Goal: Transaction & Acquisition: Purchase product/service

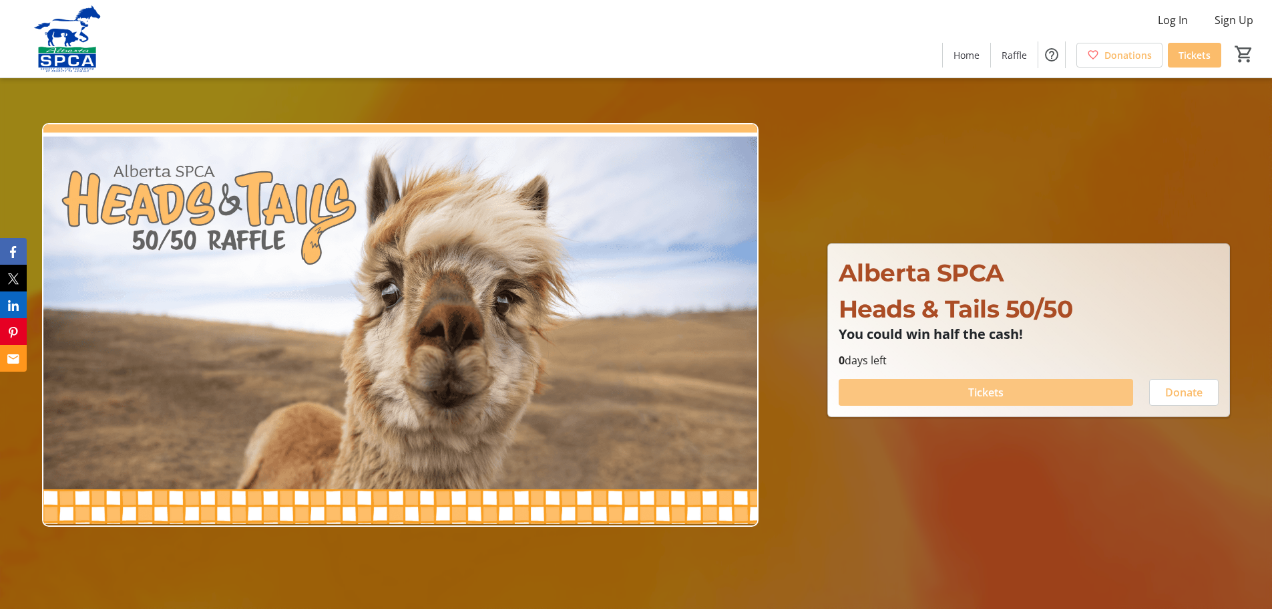
click at [985, 395] on span "Tickets" at bounding box center [986, 392] width 35 height 16
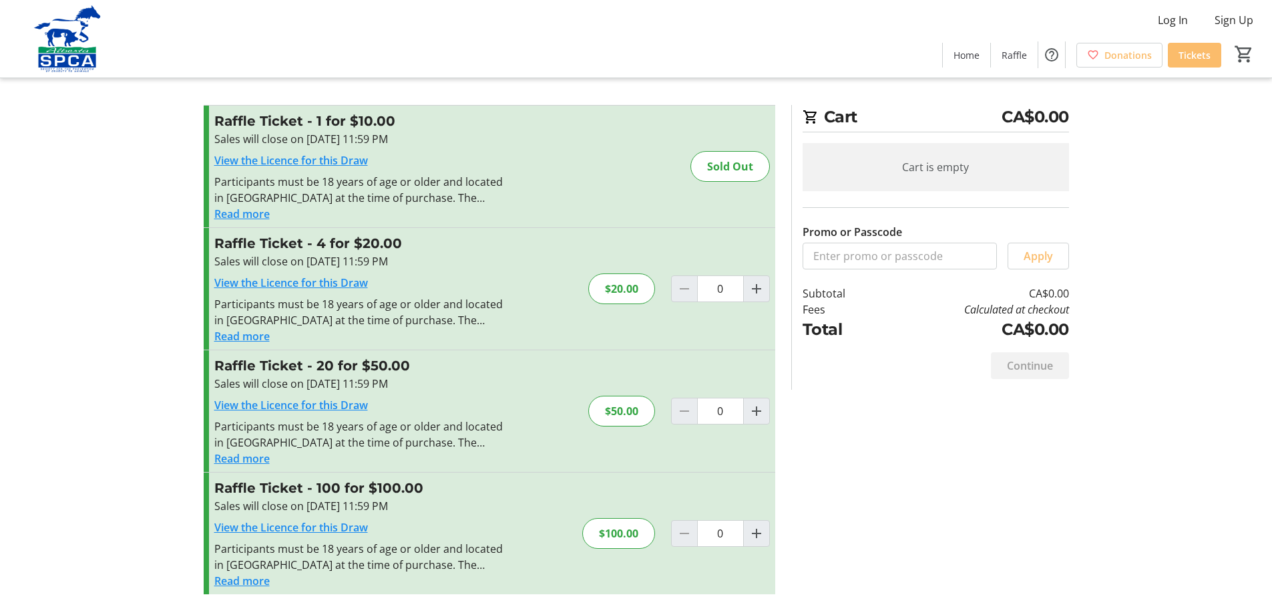
scroll to position [7, 0]
click at [756, 282] on mat-icon "Increment by one" at bounding box center [757, 287] width 16 height 16
type input "1"
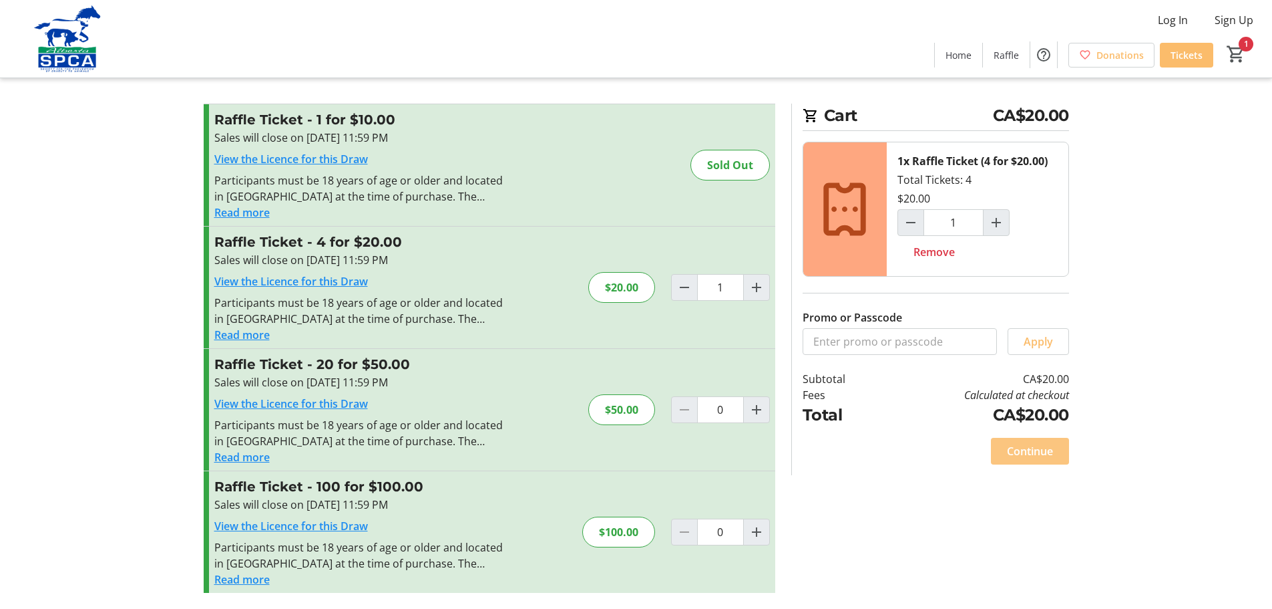
click at [1029, 450] on span "Continue" at bounding box center [1030, 451] width 46 height 16
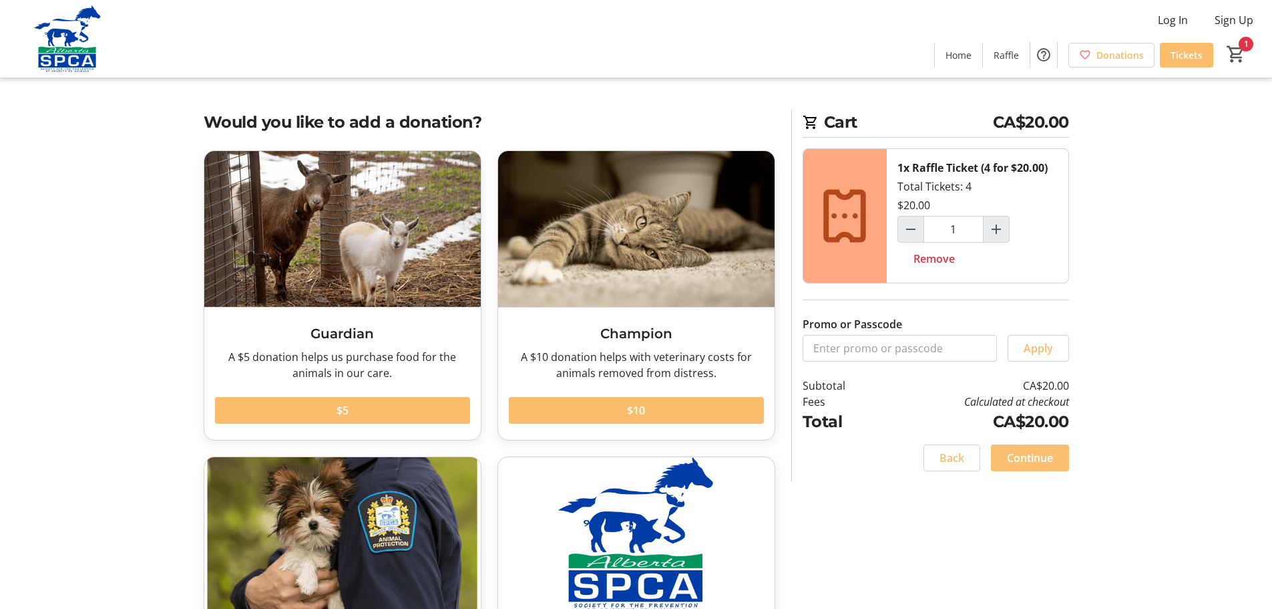
click at [1034, 460] on span "Continue" at bounding box center [1030, 458] width 46 height 16
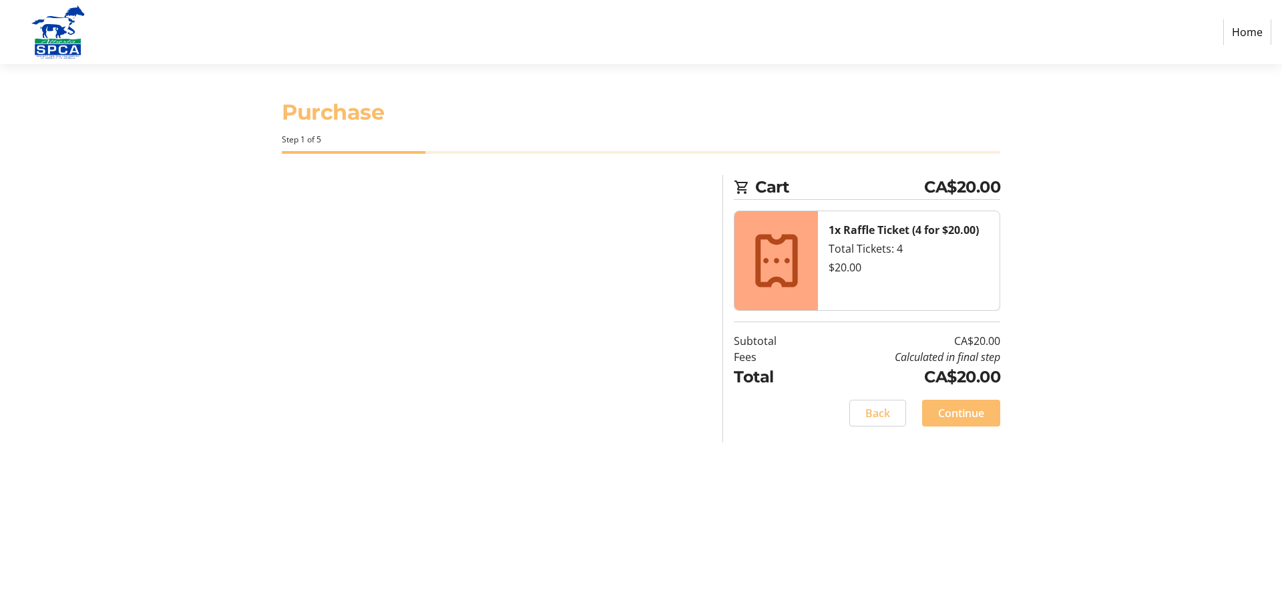
select select "CA"
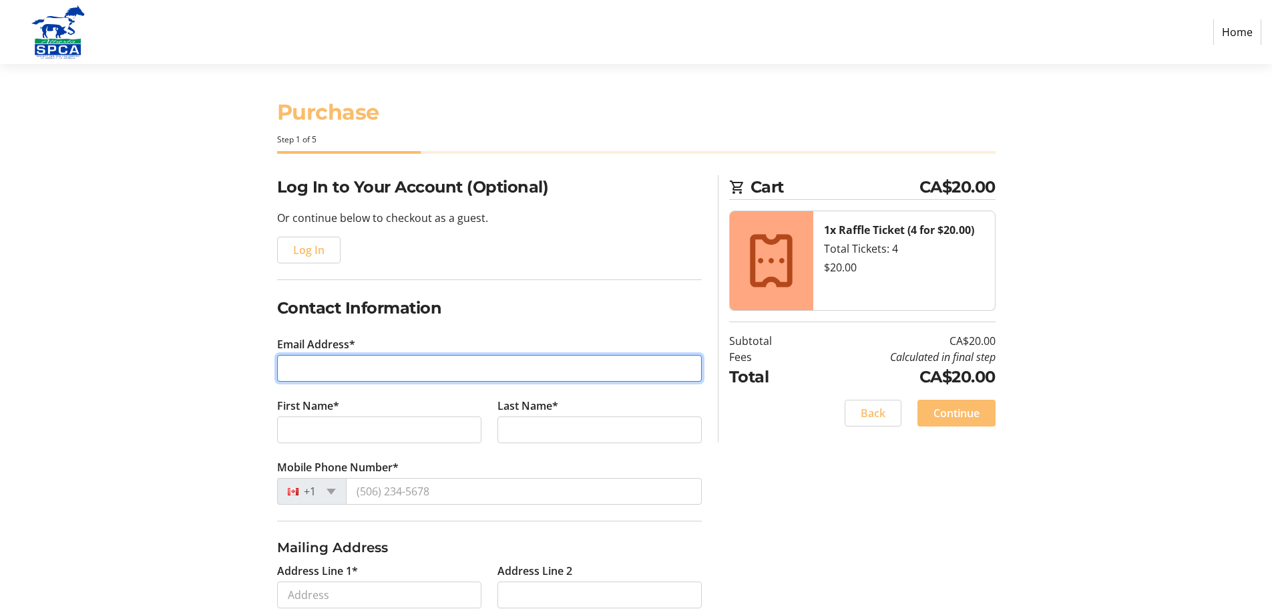
click at [293, 368] on input "Email Address*" at bounding box center [489, 368] width 425 height 27
type input "[PERSON_NAME][EMAIL_ADDRESS][DOMAIN_NAME]"
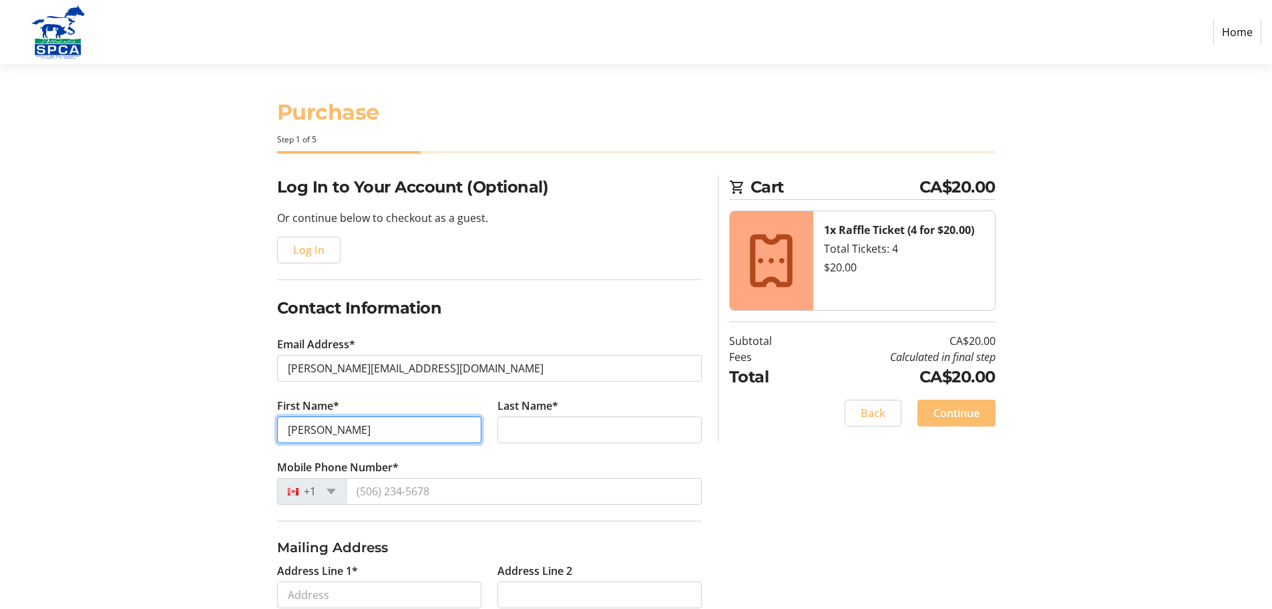
type input "[PERSON_NAME]"
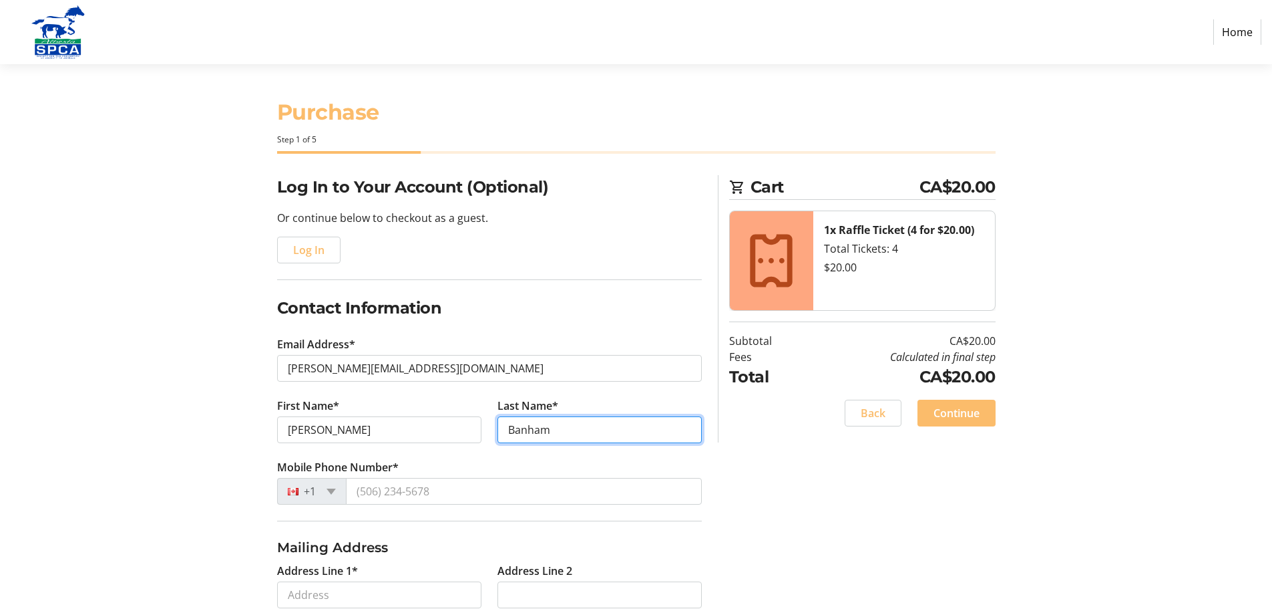
type input "Banham"
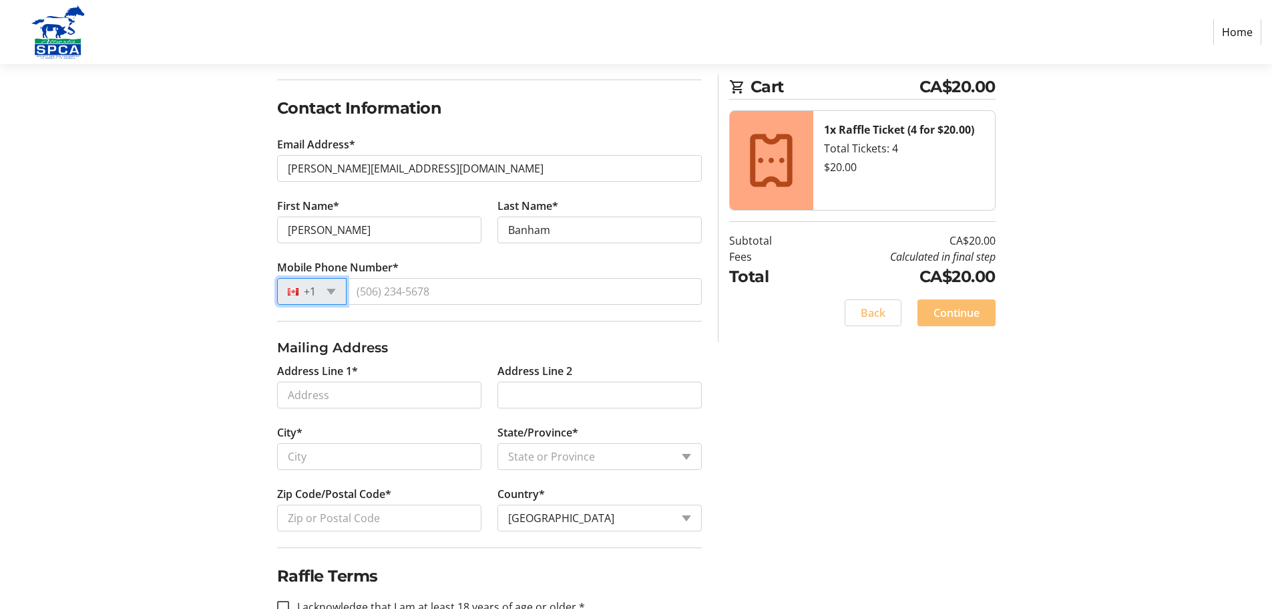
scroll to position [200, 0]
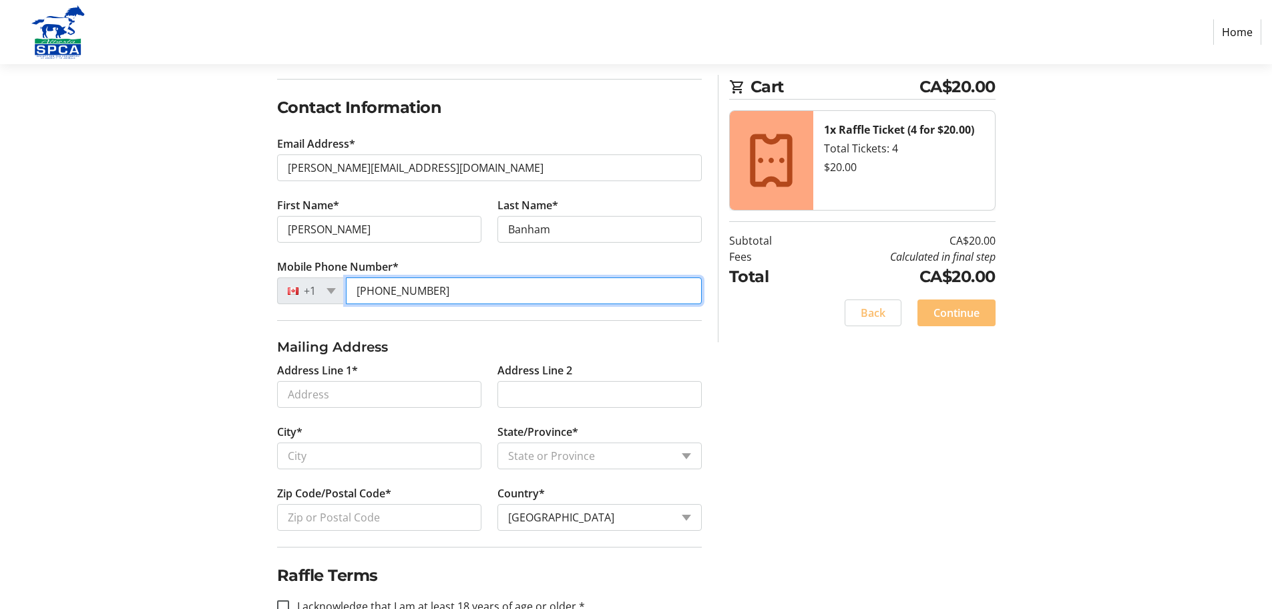
type input "[PHONE_NUMBER]"
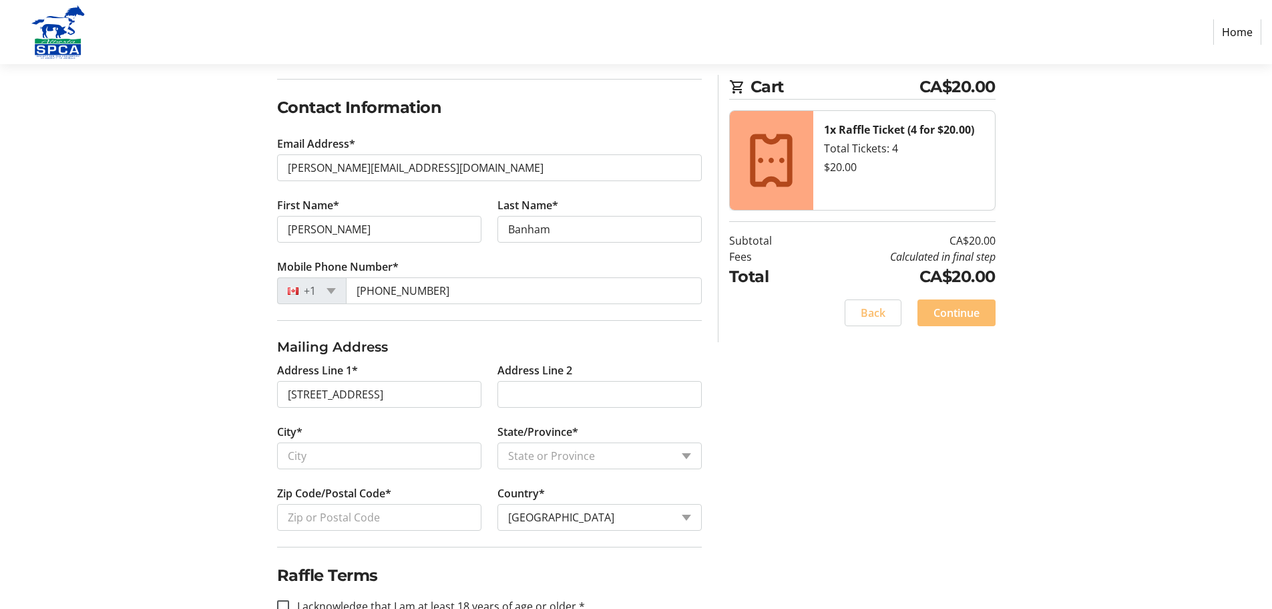
type input "[STREET_ADDRESS]"
type input "[GEOGRAPHIC_DATA]"
select select "AB"
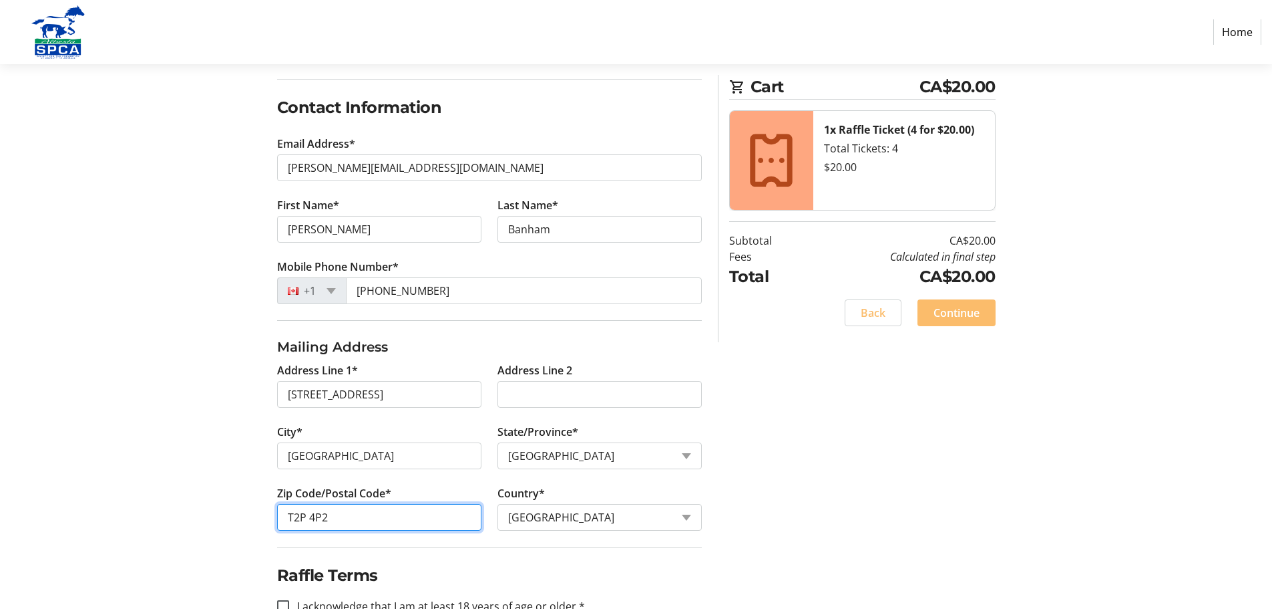
drag, startPoint x: 333, startPoint y: 512, endPoint x: 0, endPoint y: 423, distance: 344.3
click at [0, 450] on section "Purchase Step 1 of 5 Cart CA$20.00 1x Raffle Ticket (4 for $20.00) Total Ticket…" at bounding box center [636, 255] width 1272 height 782
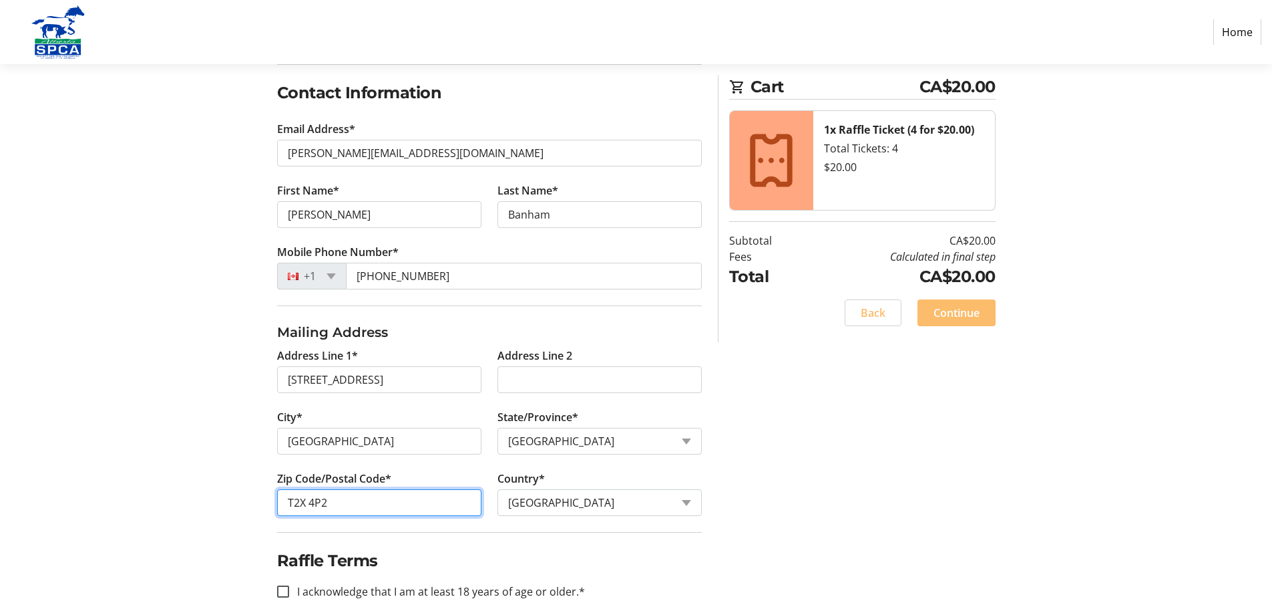
scroll to position [238, 0]
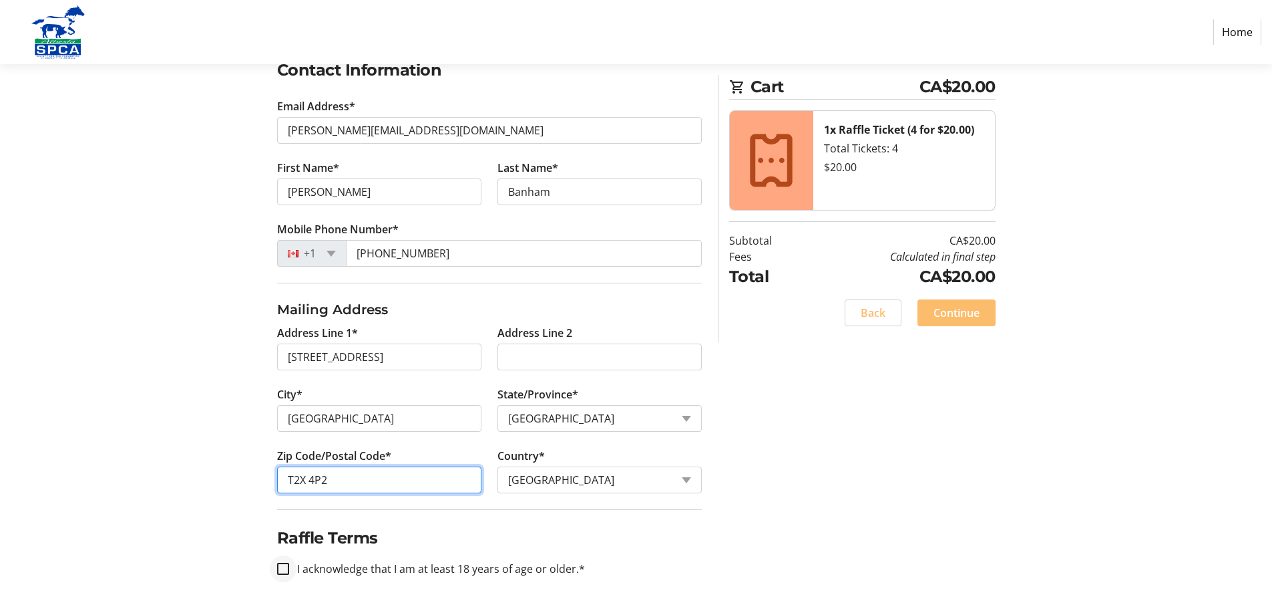
type input "T2X 4P2"
click at [280, 566] on input "I acknowledge that I am at least 18 years of age or older.*" at bounding box center [283, 568] width 12 height 12
checkbox input "true"
click at [952, 310] on span "Continue" at bounding box center [957, 313] width 46 height 16
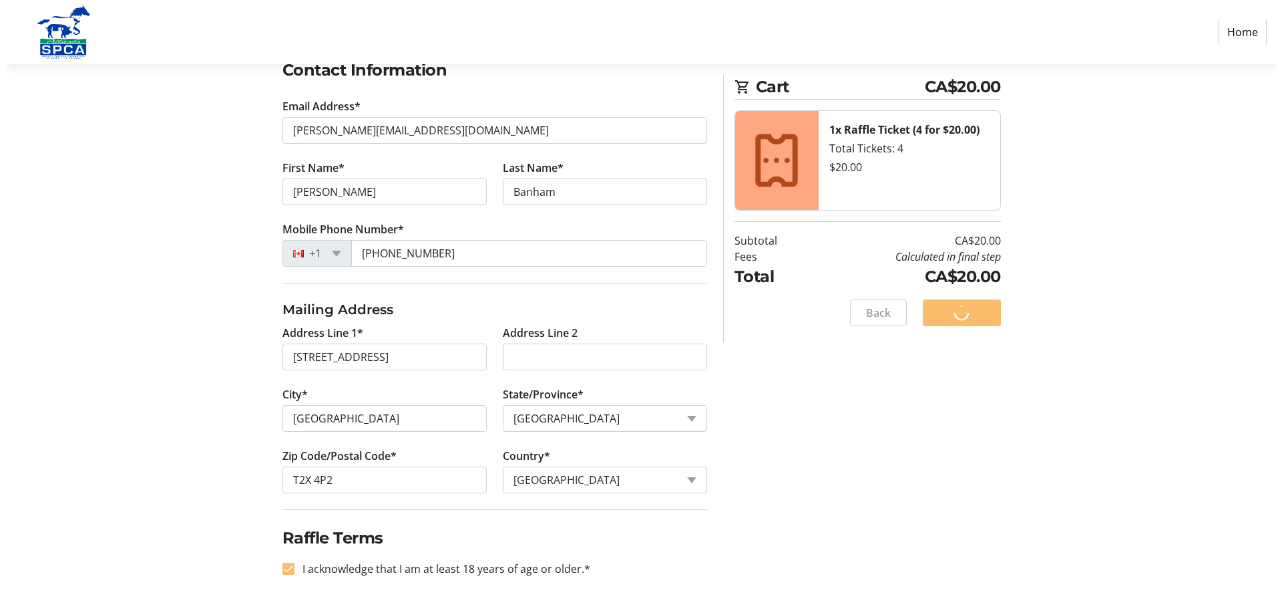
scroll to position [0, 0]
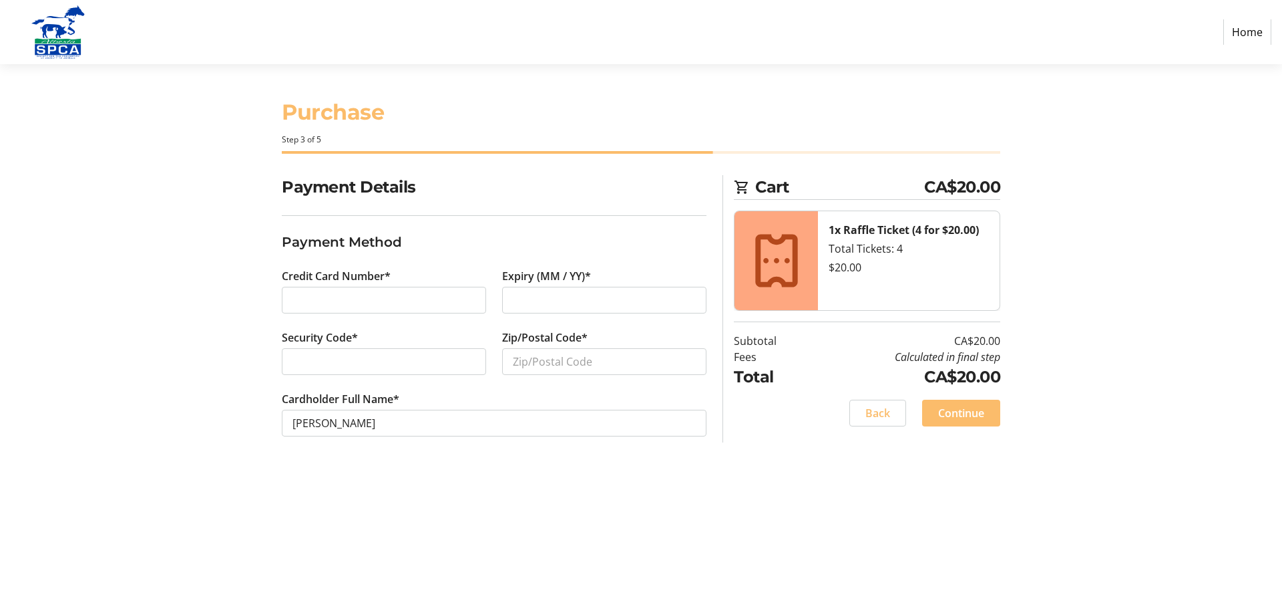
click at [284, 299] on div at bounding box center [384, 300] width 204 height 27
click at [525, 369] on input "Zip/Postal Code*" at bounding box center [604, 361] width 204 height 27
type input "T2X 4P2"
click at [969, 416] on span "Continue" at bounding box center [961, 413] width 46 height 16
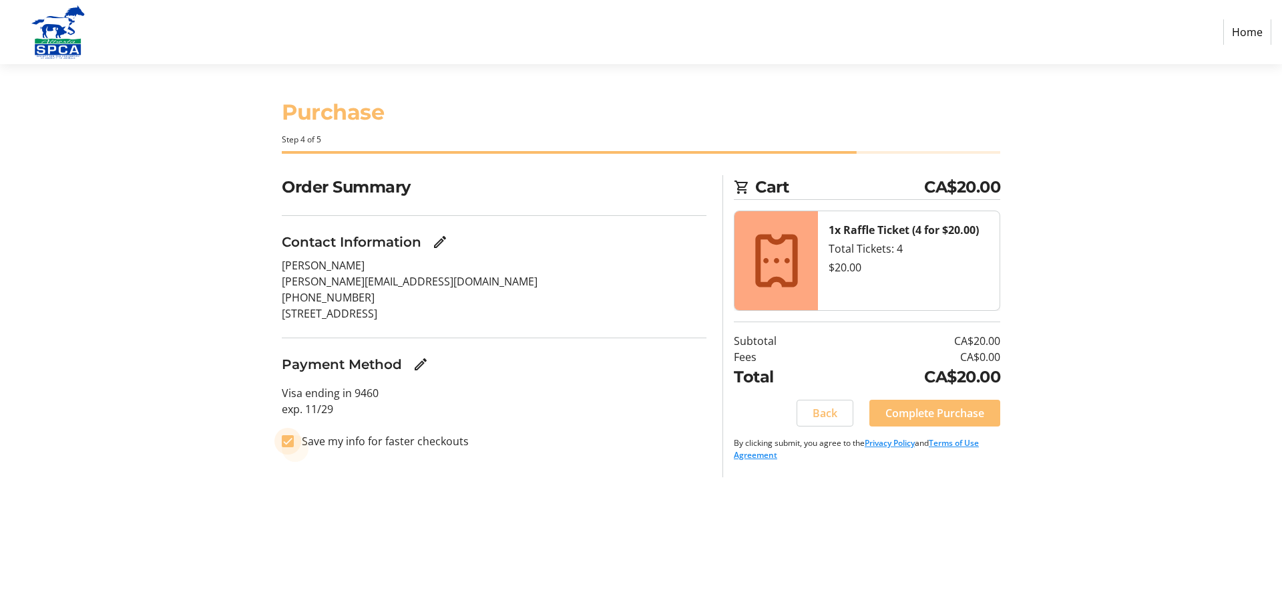
click at [289, 436] on input "Save my info for faster checkouts" at bounding box center [288, 441] width 12 height 12
checkbox input "false"
click at [931, 414] on span "Complete Purchase" at bounding box center [935, 413] width 99 height 16
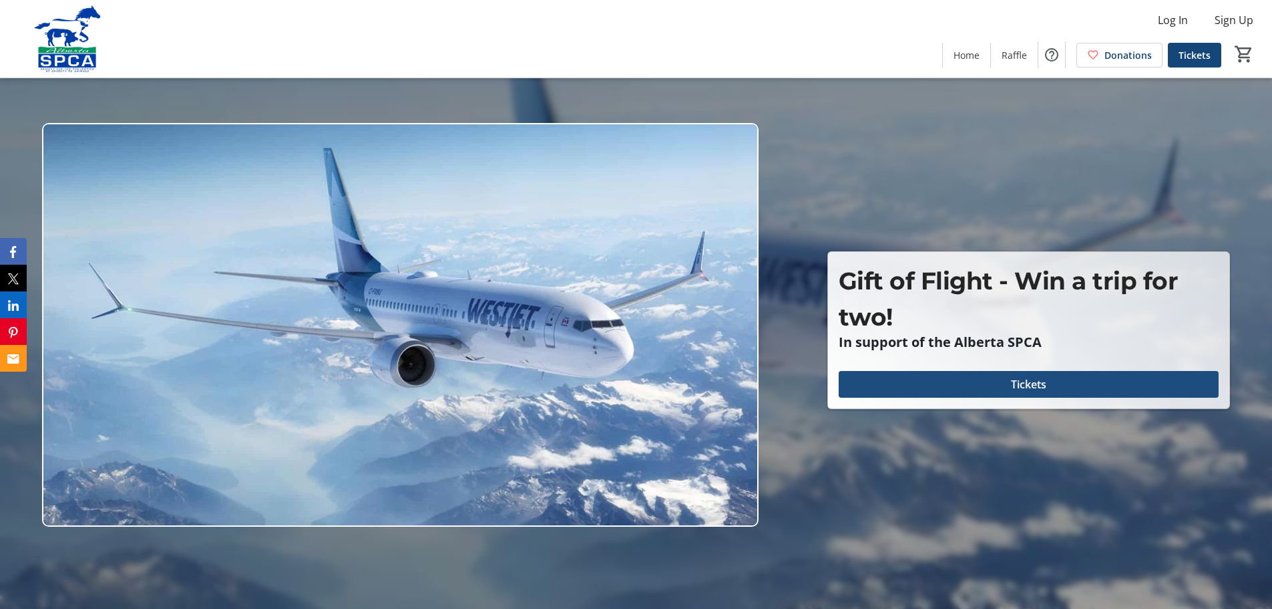
click at [1020, 386] on span "Tickets" at bounding box center [1028, 384] width 35 height 16
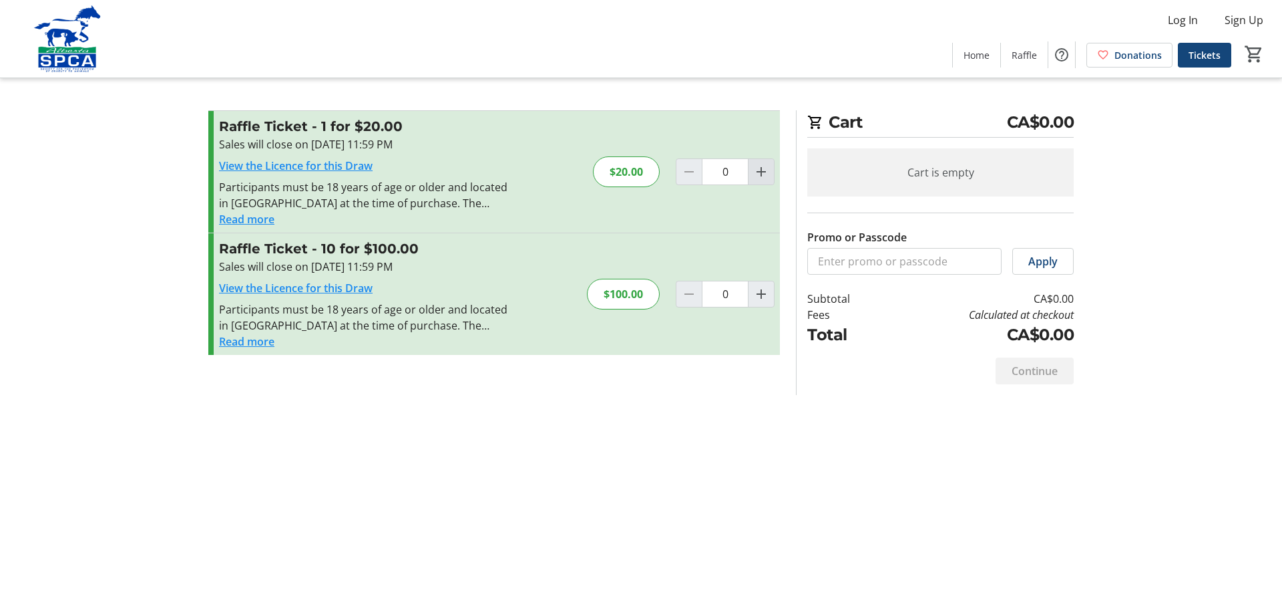
click at [762, 172] on mat-icon "Increment by one" at bounding box center [761, 172] width 16 height 16
type input "1"
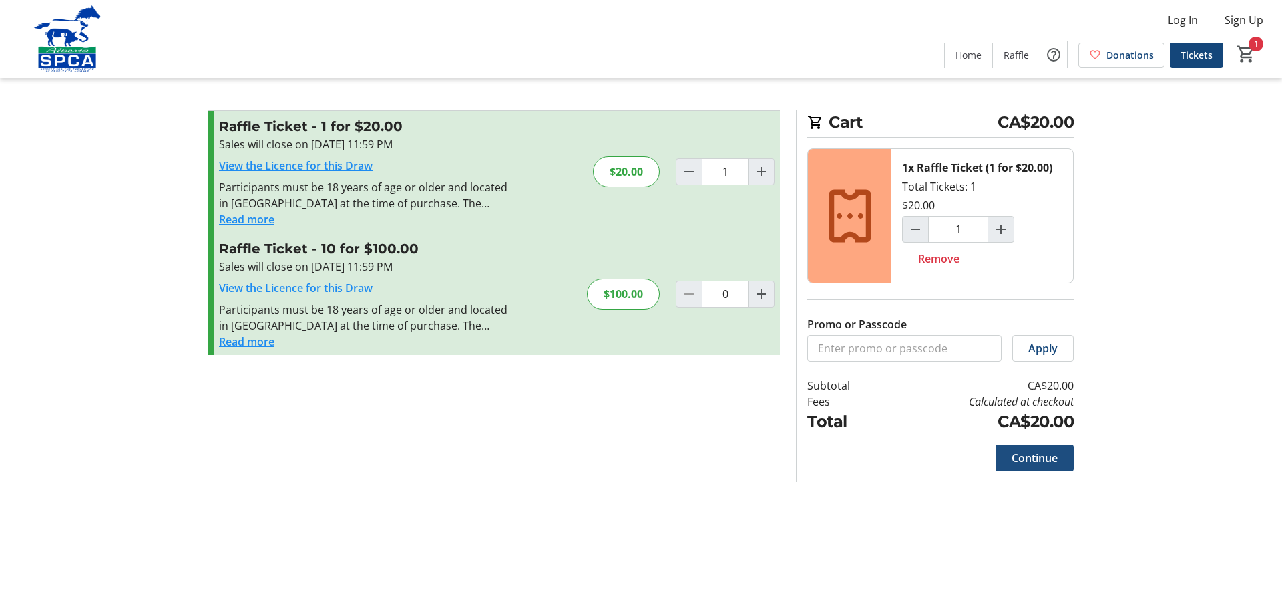
click at [1033, 458] on span "Continue" at bounding box center [1035, 458] width 46 height 16
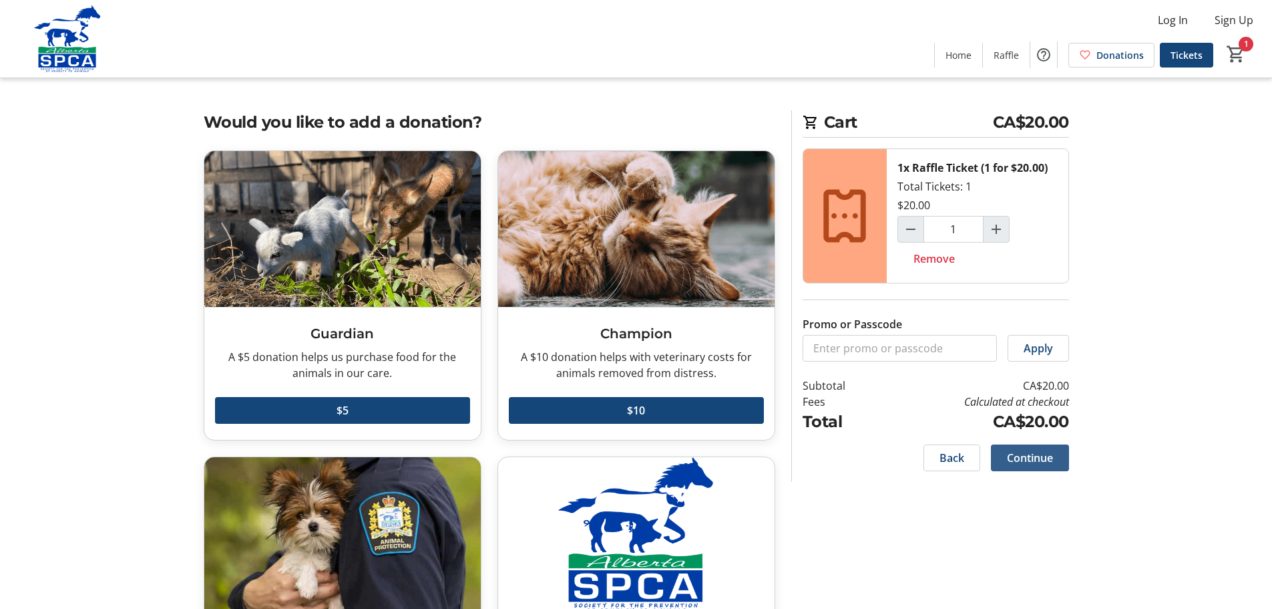
click at [1039, 455] on span "Continue" at bounding box center [1030, 458] width 46 height 16
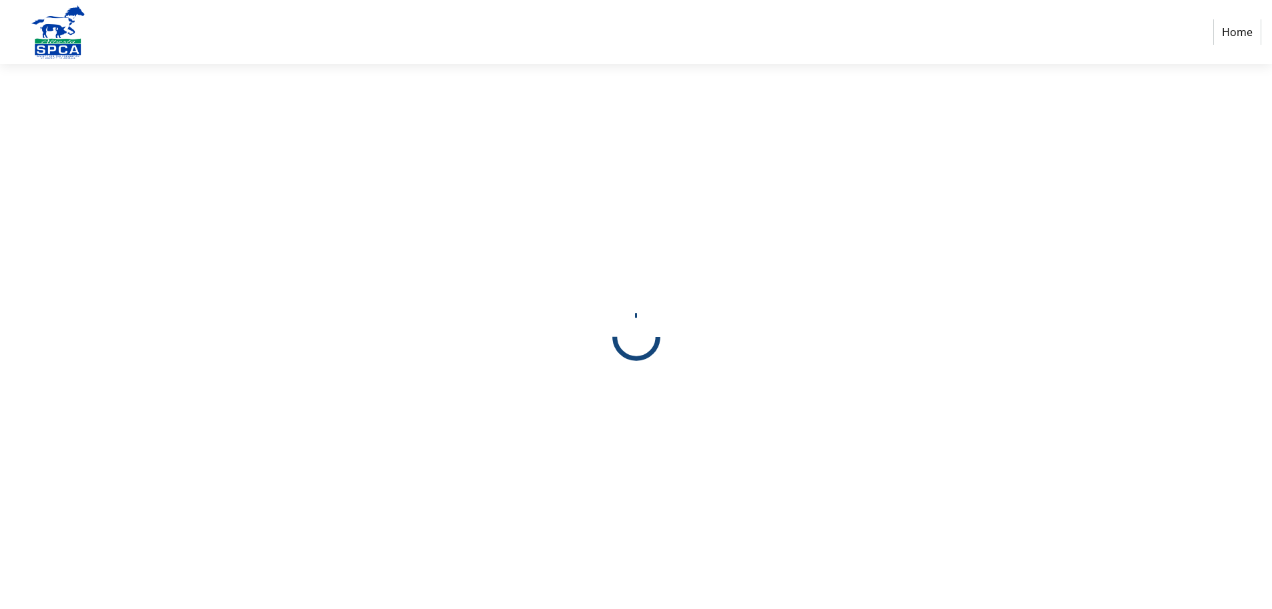
select select "CA"
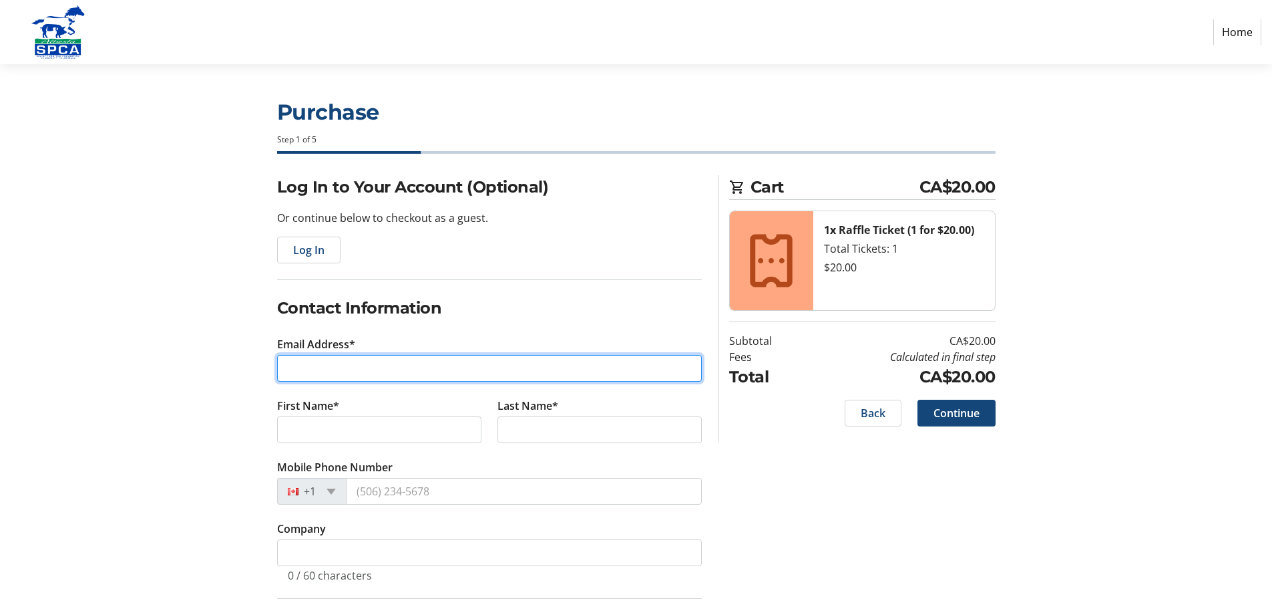
click at [308, 369] on input "Email Address*" at bounding box center [489, 368] width 425 height 27
type input "[PERSON_NAME][EMAIL_ADDRESS][DOMAIN_NAME]"
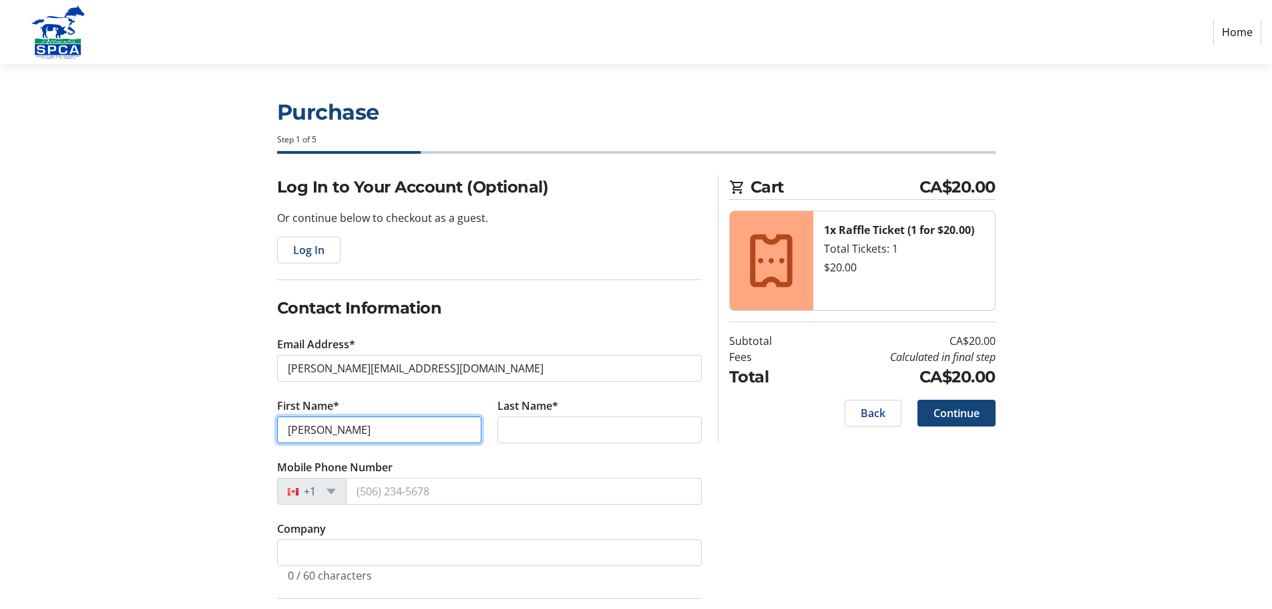
type input "[PERSON_NAME]"
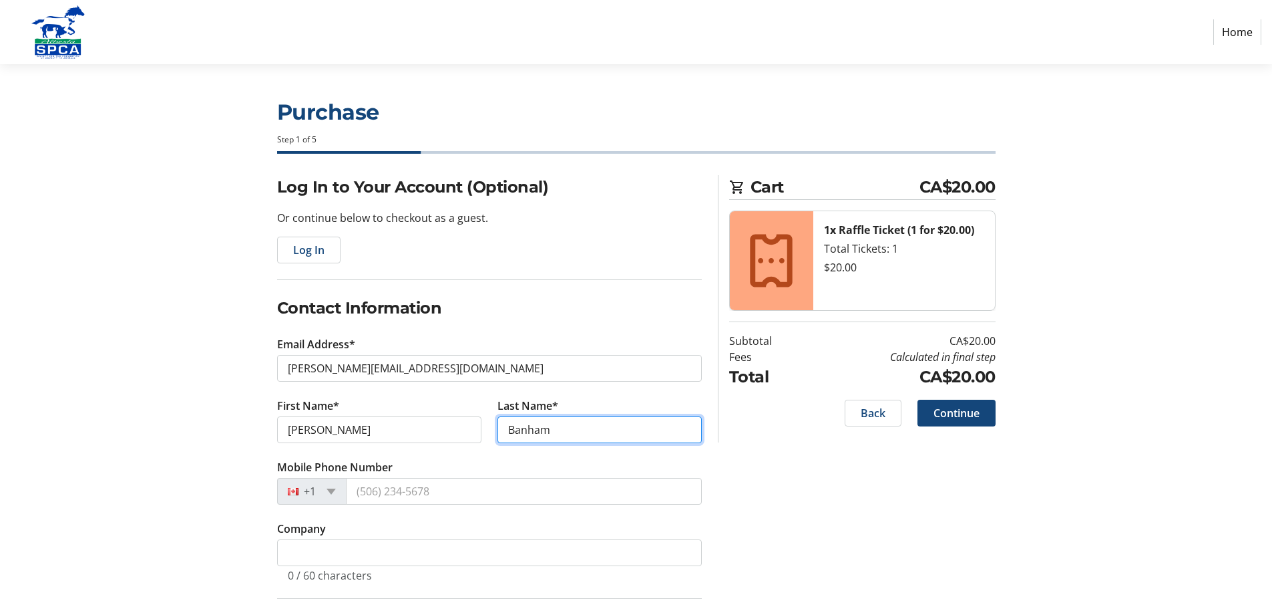
type input "Banham"
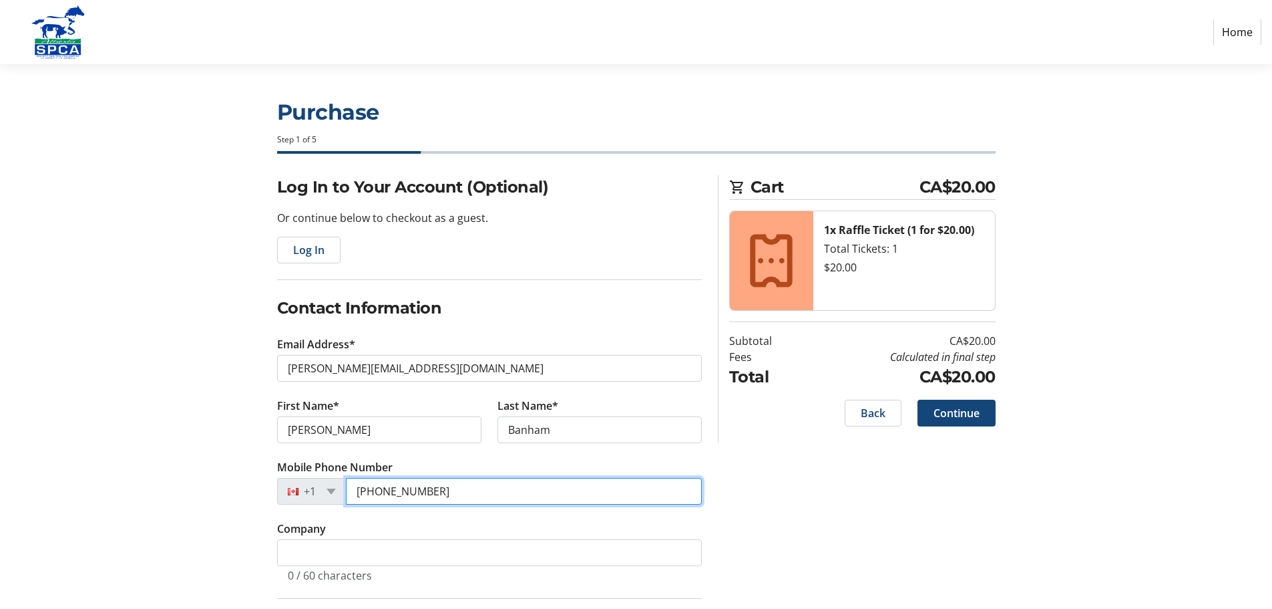
type input "[PHONE_NUMBER]"
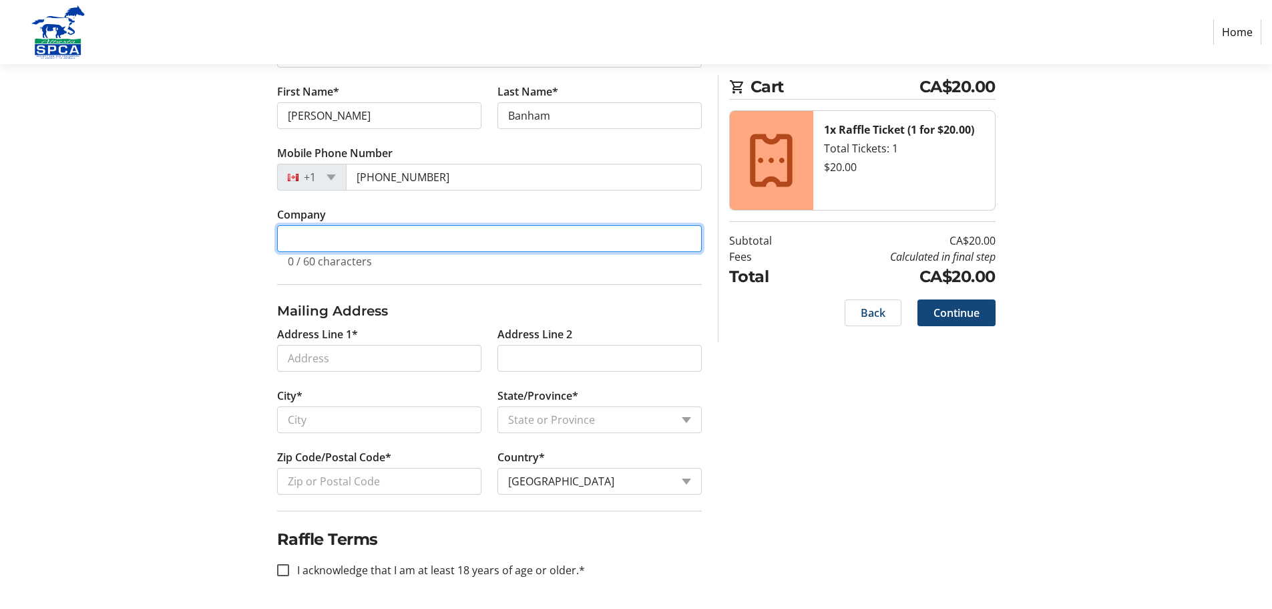
scroll to position [315, 0]
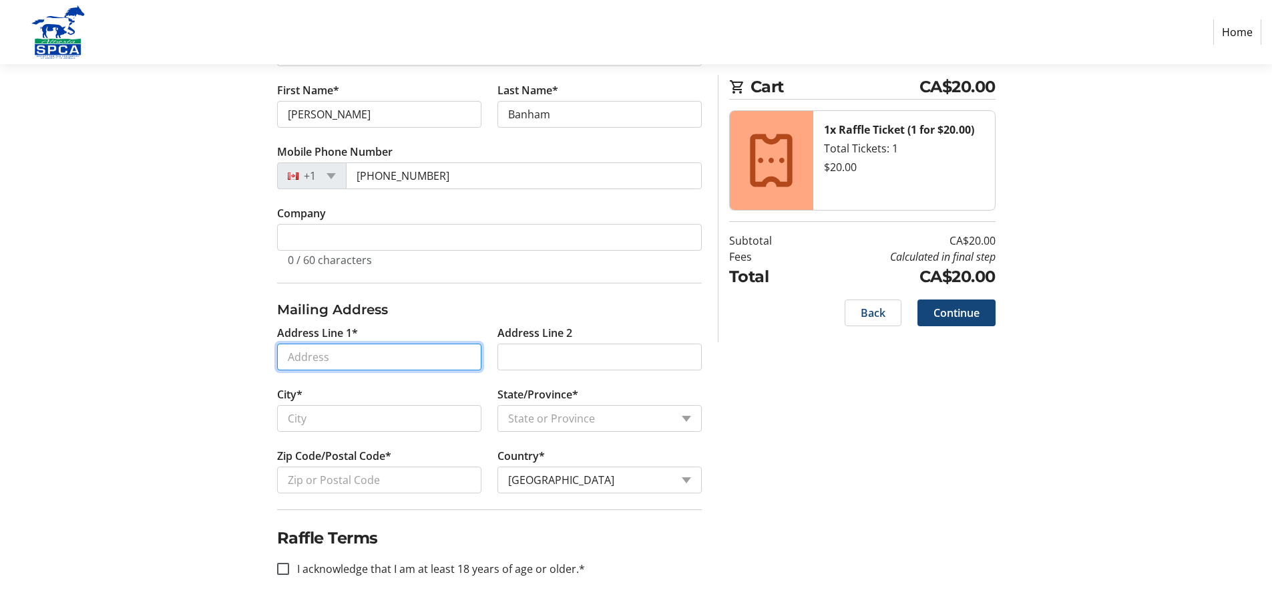
click at [282, 357] on input "Address Line 1*" at bounding box center [379, 356] width 204 height 27
type input "[STREET_ADDRESS]"
type input "[GEOGRAPHIC_DATA]"
select select "AB"
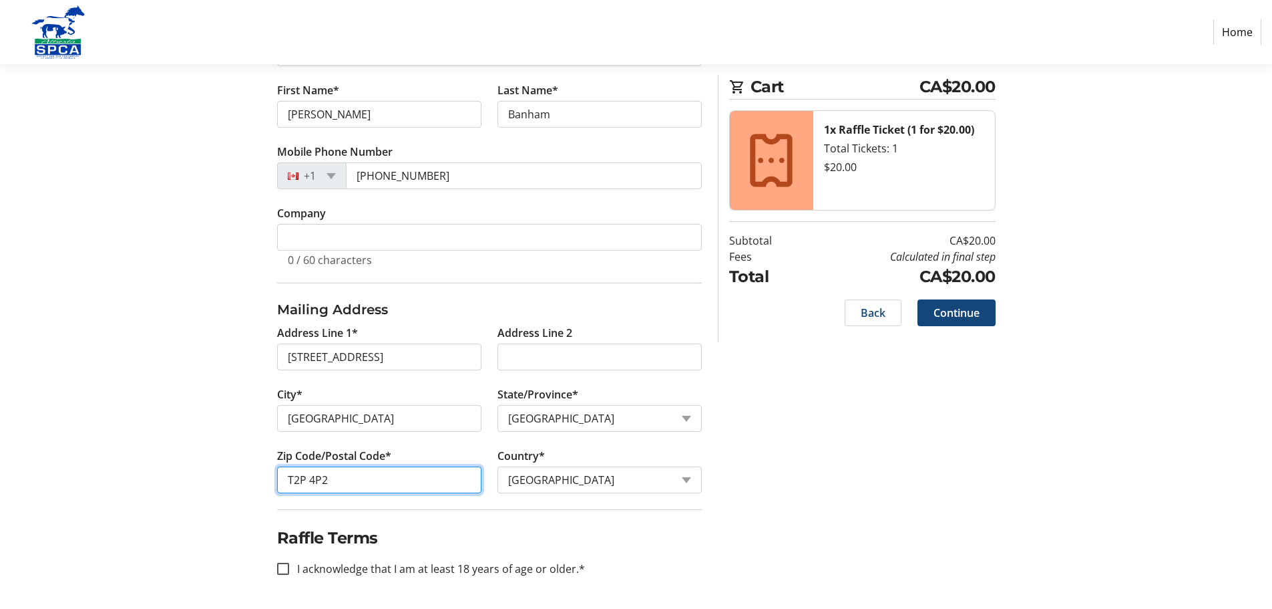
drag, startPoint x: 346, startPoint y: 483, endPoint x: 0, endPoint y: 3, distance: 591.4
click at [0, 258] on section "Purchase Step 1 of 5 Cart CA$20.00 1x Raffle Ticket (1 for $20.00) Total Ticket…" at bounding box center [636, 179] width 1272 height 860
type input "T2X 4P2"
click at [279, 566] on input "I acknowledge that I am at least 18 years of age or older.*" at bounding box center [283, 568] width 12 height 12
checkbox input "true"
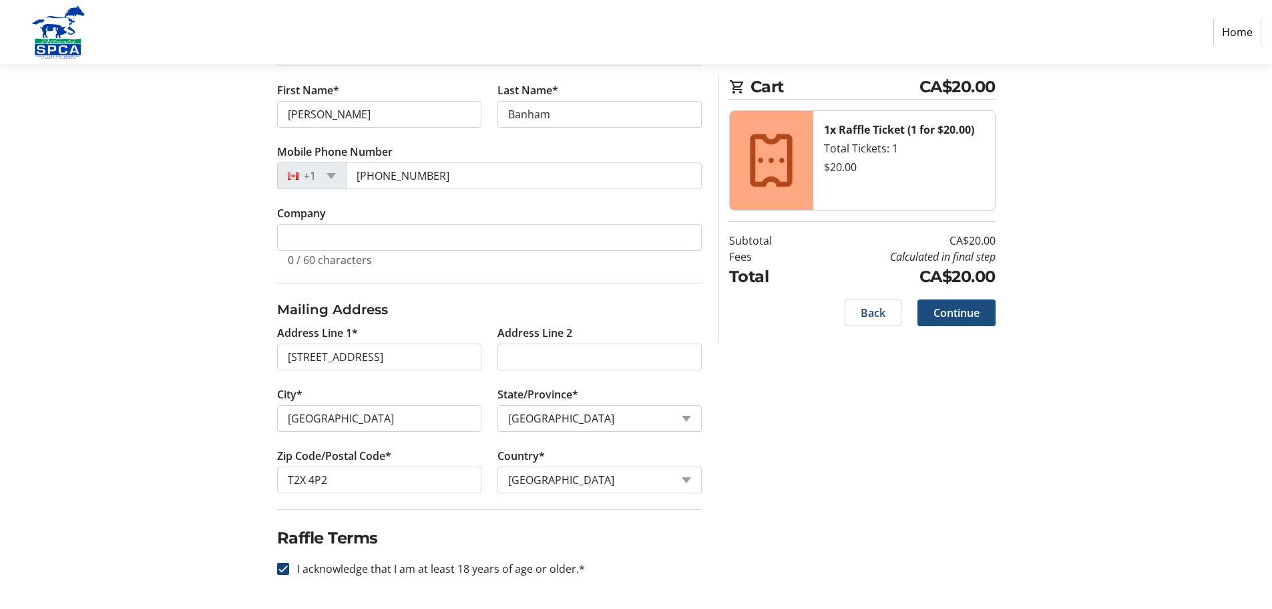
click at [944, 311] on span "Continue" at bounding box center [957, 313] width 46 height 16
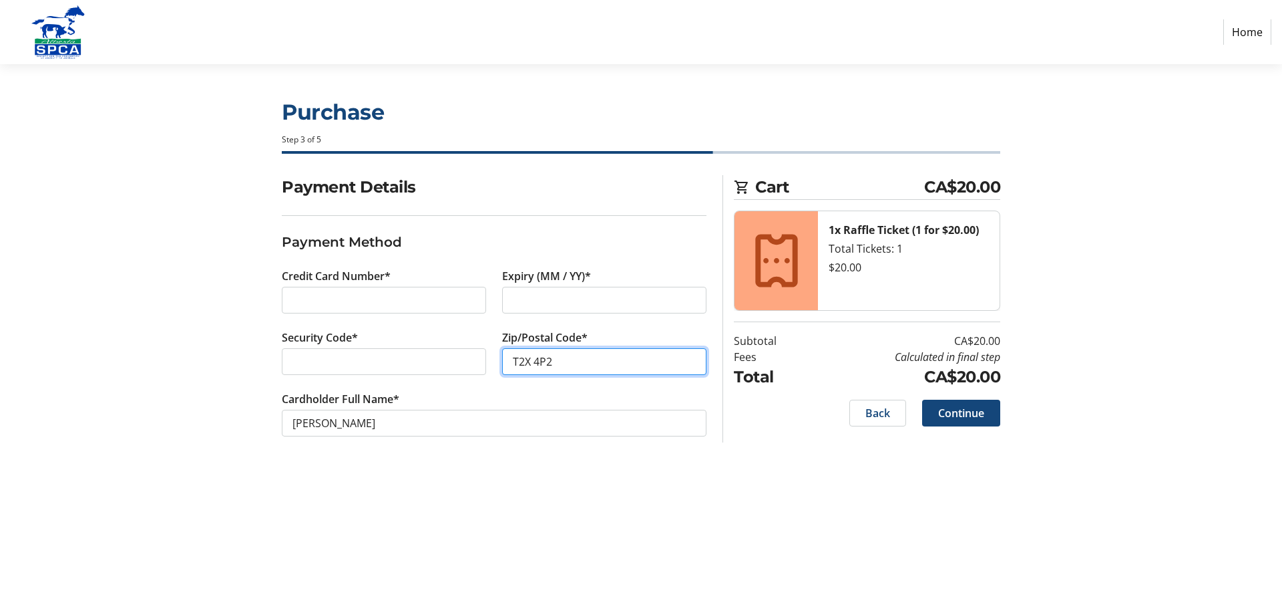
type input "T2X 4P2"
click at [961, 408] on span "Continue" at bounding box center [961, 413] width 46 height 16
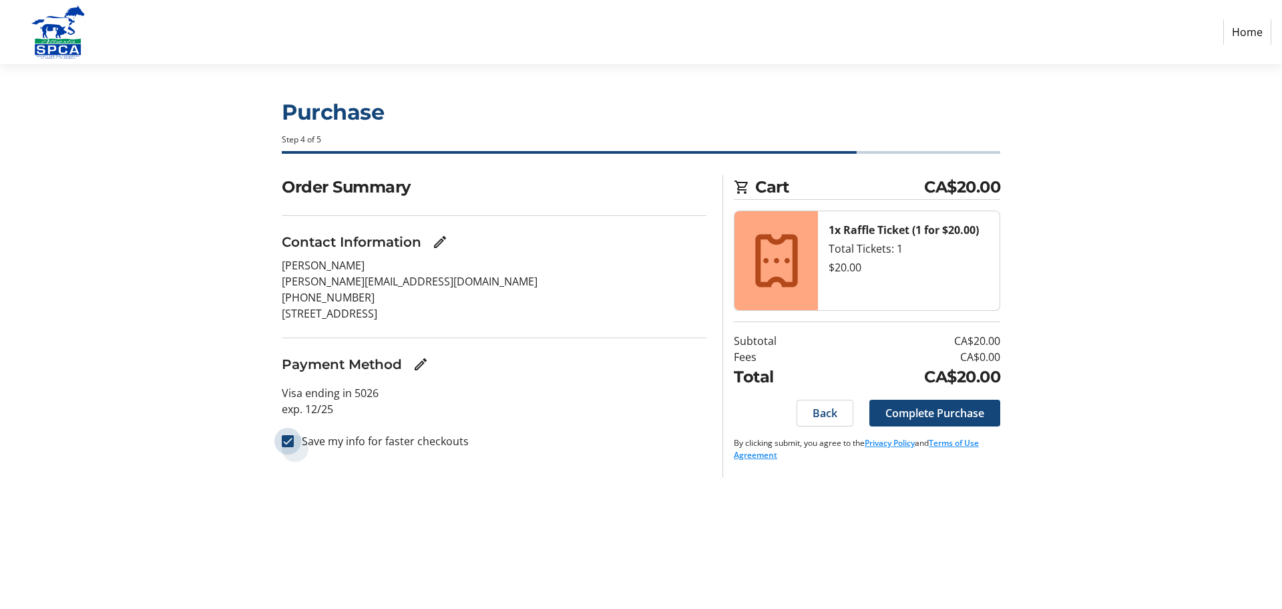
click at [283, 441] on input "Save my info for faster checkouts" at bounding box center [288, 441] width 12 height 12
checkbox input "false"
click at [914, 410] on span "Complete Purchase" at bounding box center [935, 413] width 99 height 16
